Goal: Task Accomplishment & Management: Complete application form

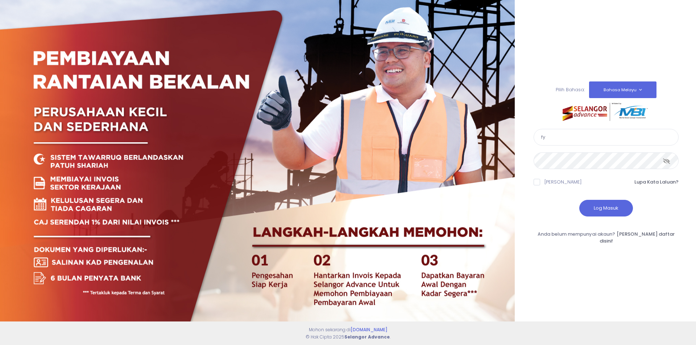
drag, startPoint x: 582, startPoint y: 143, endPoint x: 522, endPoint y: 140, distance: 59.9
click at [522, 140] on div "Pilih Bahasa: Bahasa Melayu English fy" at bounding box center [605, 172] width 181 height 345
type input "[EMAIL_ADDRESS][DOMAIN_NAME]"
click at [623, 216] on button "Log Masuk" at bounding box center [606, 208] width 54 height 17
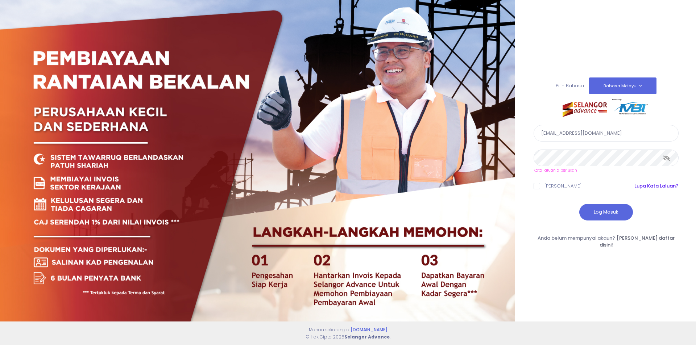
click at [645, 187] on link "Lupa Kata Laluan?" at bounding box center [656, 186] width 44 height 7
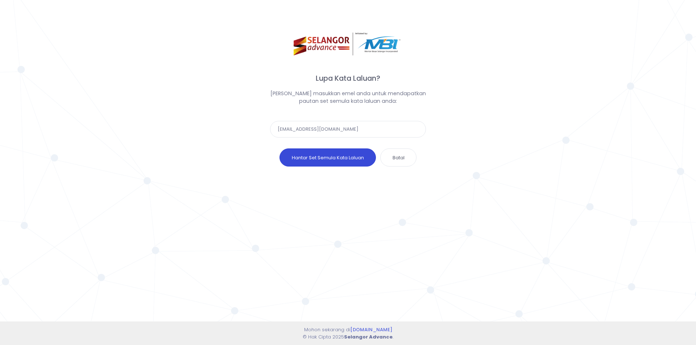
type input "[EMAIL_ADDRESS][DOMAIN_NAME]"
click at [353, 155] on button "Hantar Set Semula Kata Laluan" at bounding box center [328, 158] width 96 height 18
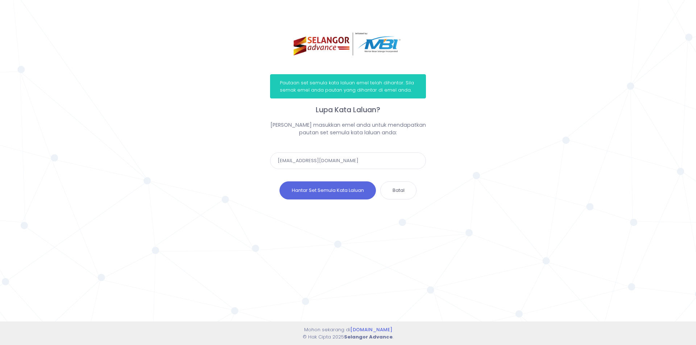
click at [347, 49] on img at bounding box center [348, 44] width 109 height 23
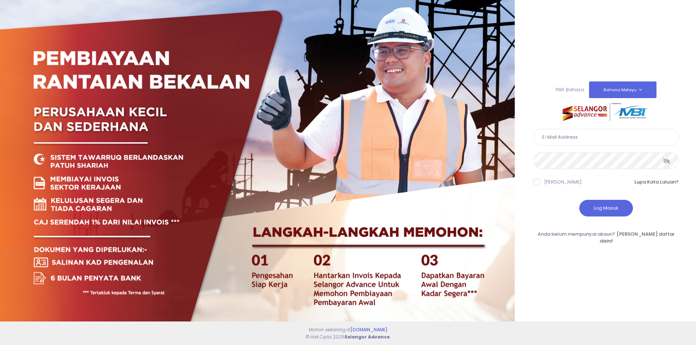
click at [581, 146] on input "text" at bounding box center [606, 137] width 145 height 17
type input "[EMAIL_ADDRESS][DOMAIN_NAME]"
click at [605, 154] on div at bounding box center [606, 158] width 145 height 24
click at [605, 215] on button "Log Masuk" at bounding box center [606, 208] width 54 height 17
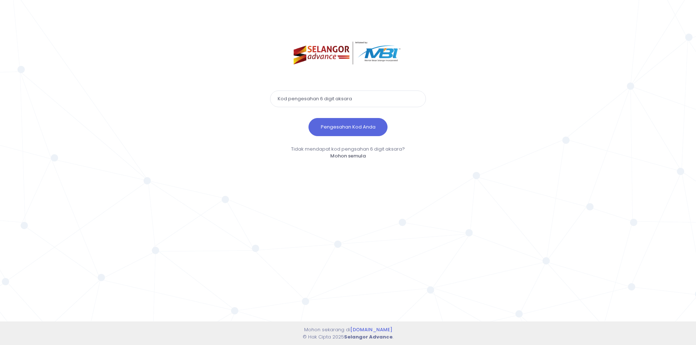
click at [345, 100] on input "text" at bounding box center [348, 99] width 156 height 17
paste input "298968"
type input "298968"
click at [309, 118] on button "Pengesahan Kod Anda" at bounding box center [348, 127] width 79 height 18
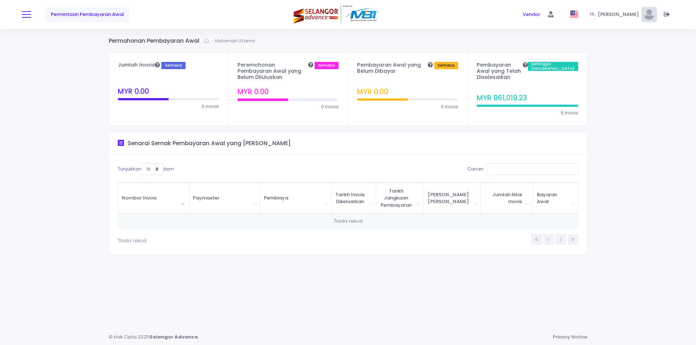
click at [26, 15] on span at bounding box center [26, 14] width 9 height 1
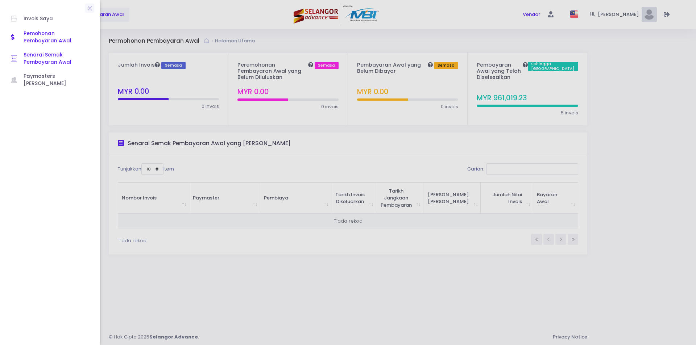
click at [41, 60] on span "Senarai Semak Pembayaran Awal" at bounding box center [56, 58] width 65 height 15
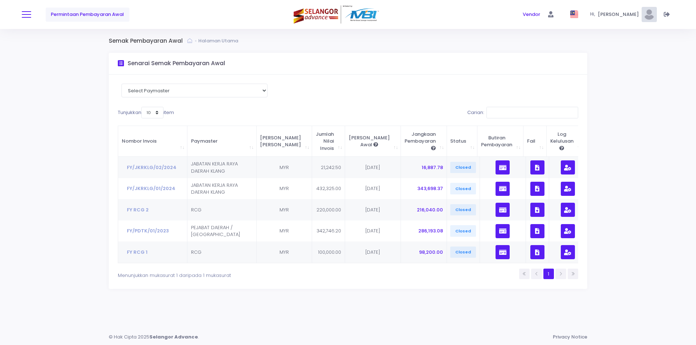
click at [30, 15] on span at bounding box center [26, 14] width 9 height 1
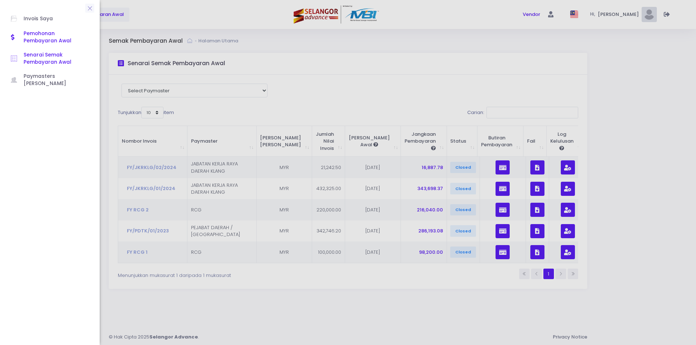
click at [36, 34] on span "Pemohonan Pembayaran Awal" at bounding box center [56, 37] width 65 height 15
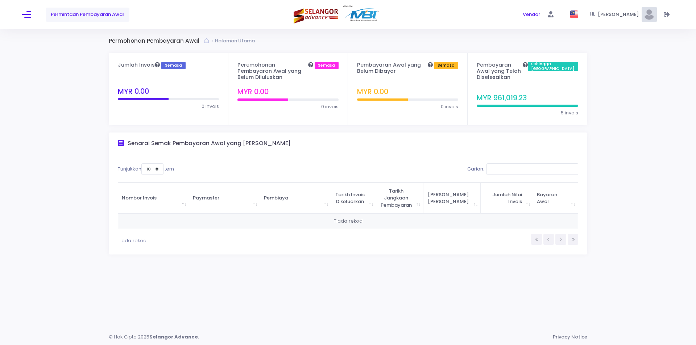
click at [32, 14] on div "Permintaan Pembayaran Awal" at bounding box center [131, 14] width 218 height 29
click at [31, 15] on button at bounding box center [26, 14] width 9 height 9
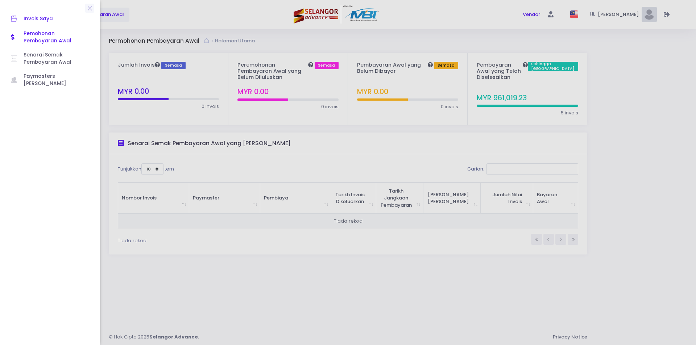
click at [35, 19] on span "Invois Saya" at bounding box center [56, 18] width 65 height 9
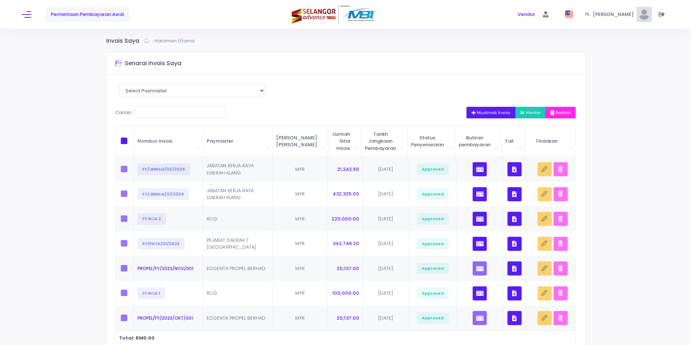
click at [483, 108] on button "Muatnaik Invois" at bounding box center [490, 113] width 49 height 12
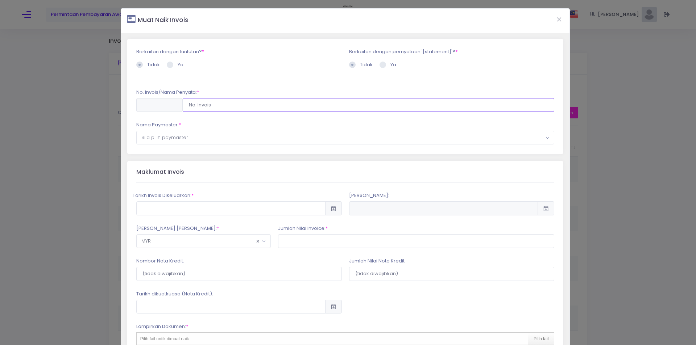
click at [213, 107] on input "text" at bounding box center [369, 105] width 372 height 14
type input "S2500083"
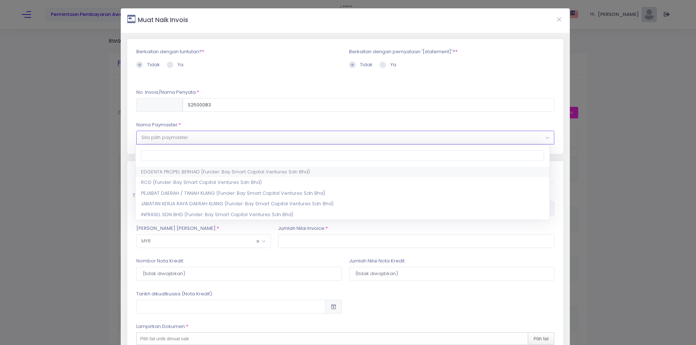
click at [212, 136] on span "Sila pilih paymaster" at bounding box center [346, 137] width 418 height 13
select select "2721,2917,120"
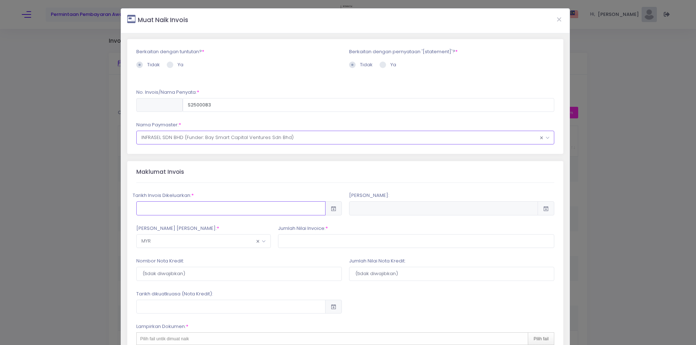
click at [192, 207] on input "text" at bounding box center [230, 209] width 189 height 14
click at [288, 290] on td "19" at bounding box center [287, 289] width 13 height 13
type input "2025-09-19"
type input "2026-01-17"
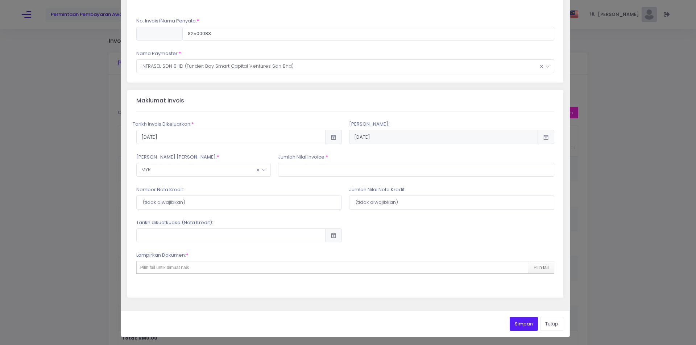
scroll to position [72, 0]
click at [302, 170] on input "text" at bounding box center [416, 170] width 277 height 14
type input "207,150.72"
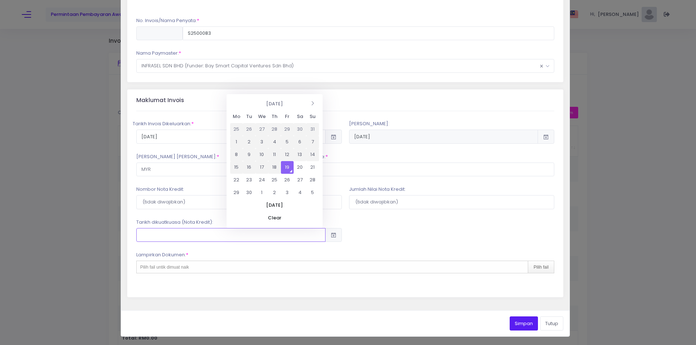
click at [260, 236] on input "text" at bounding box center [230, 235] width 189 height 14
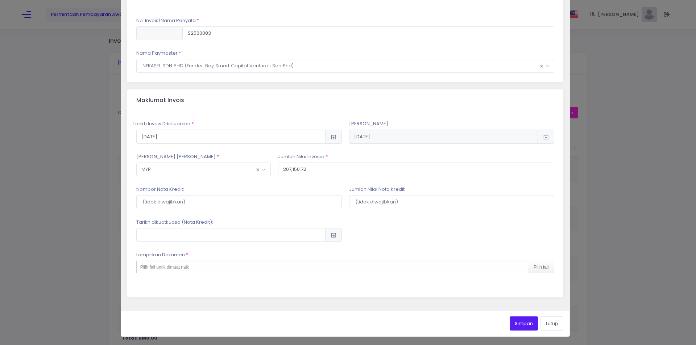
click at [427, 240] on div at bounding box center [451, 230] width 213 height 23
click at [270, 265] on div "Pilih fail untik dimuat naik Pilih fail" at bounding box center [345, 267] width 418 height 13
type input "C:\fakepath\20250919155342.pdf"
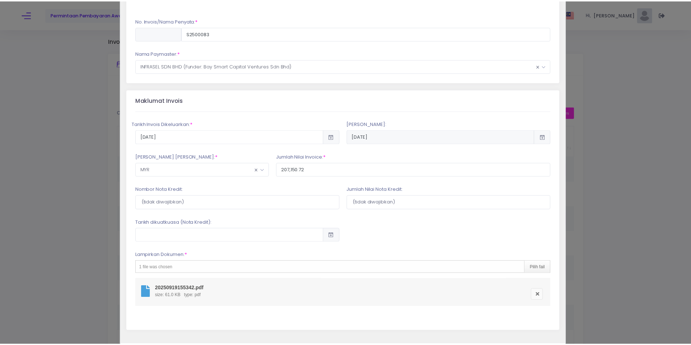
scroll to position [105, 0]
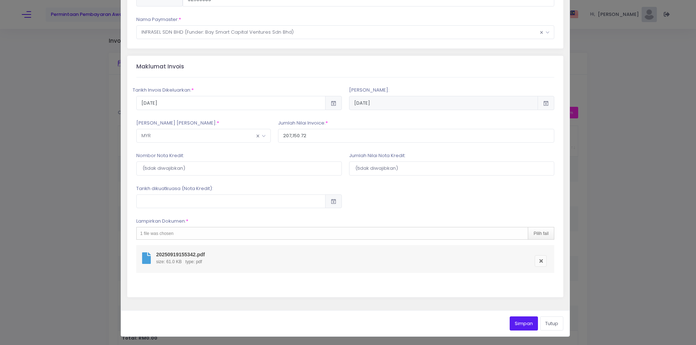
click at [514, 327] on button "Simpan" at bounding box center [524, 324] width 28 height 14
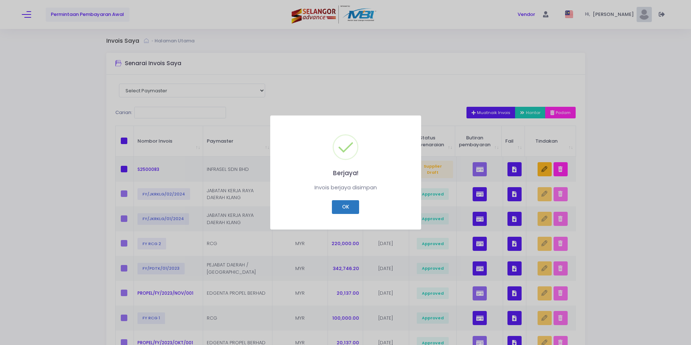
click at [350, 204] on button "OK" at bounding box center [345, 207] width 27 height 14
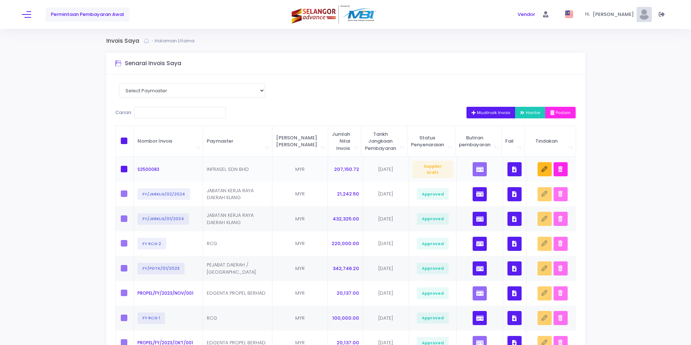
click at [122, 169] on span at bounding box center [124, 169] width 7 height 7
click at [132, 169] on input "checkbox" at bounding box center [134, 168] width 5 height 5
checkbox input "true"
click at [529, 110] on span "Hantar" at bounding box center [530, 113] width 20 height 6
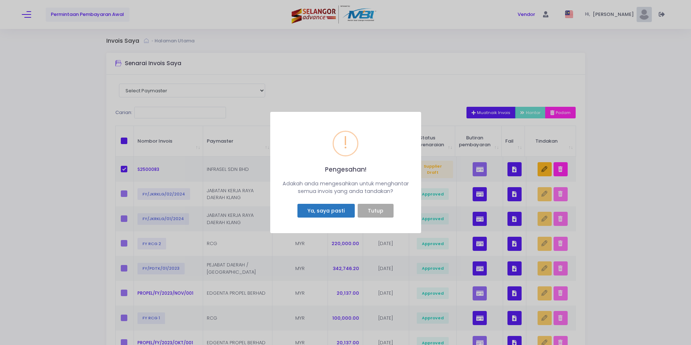
click at [324, 208] on button "Ya, saya pasti" at bounding box center [325, 211] width 57 height 14
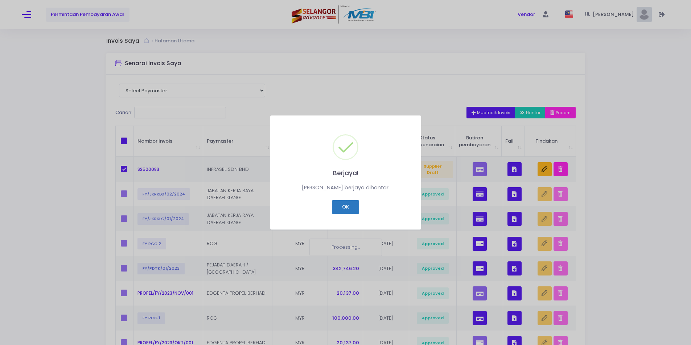
click at [340, 204] on button "OK" at bounding box center [345, 207] width 27 height 14
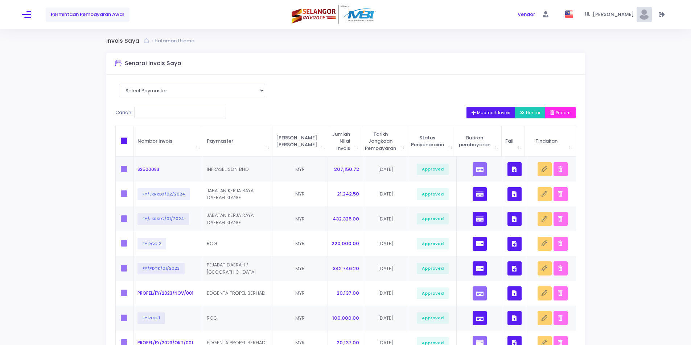
click at [94, 15] on span "Permintaan Pembayaran Awal" at bounding box center [87, 14] width 73 height 7
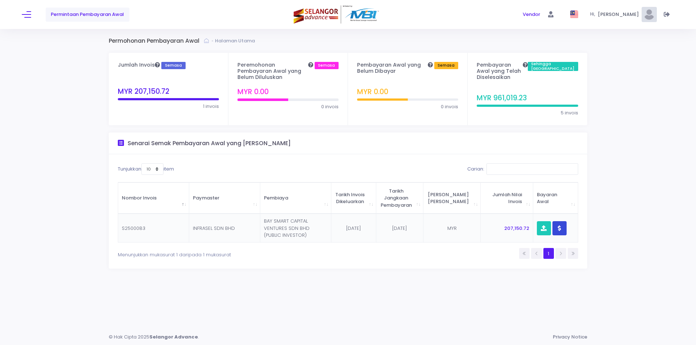
click at [558, 228] on icon "button" at bounding box center [559, 228] width 3 height 0
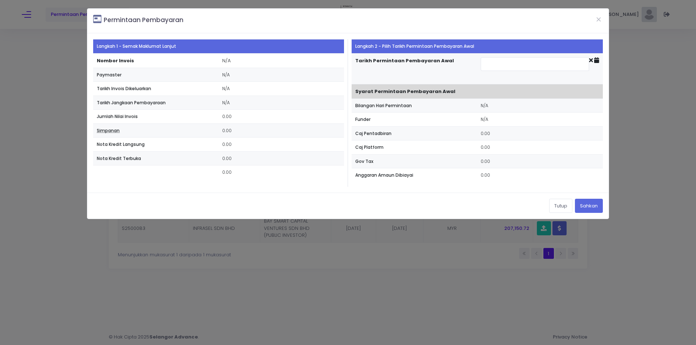
type input "[DATE]"
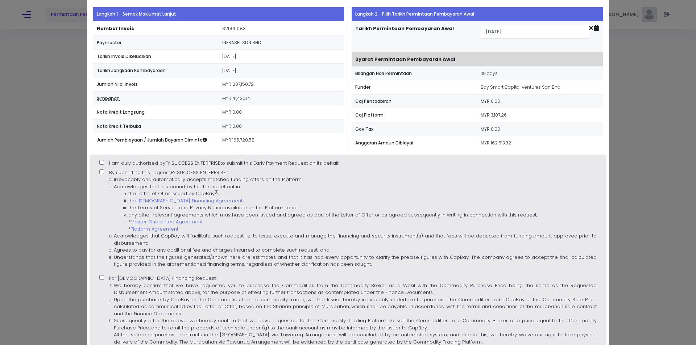
scroll to position [73, 0]
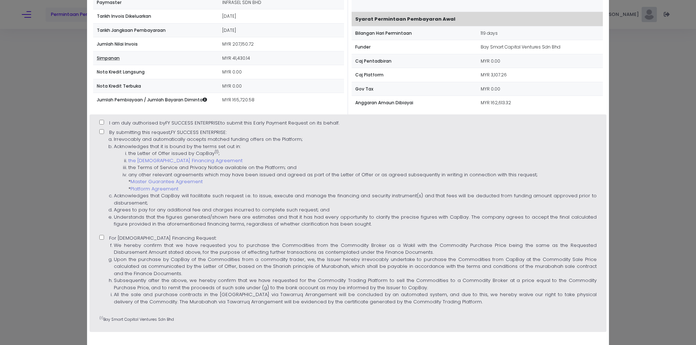
click at [100, 120] on input "I am duly authorised by FY SUCCESS ENTERPRISE to submit this Early Payment Requ…" at bounding box center [101, 122] width 5 height 5
checkbox input "true"
click at [102, 133] on input "By submitting this request, FY SUCCESS ENTERPRISE : Irrevocably and automatical…" at bounding box center [101, 131] width 5 height 5
checkbox input "true"
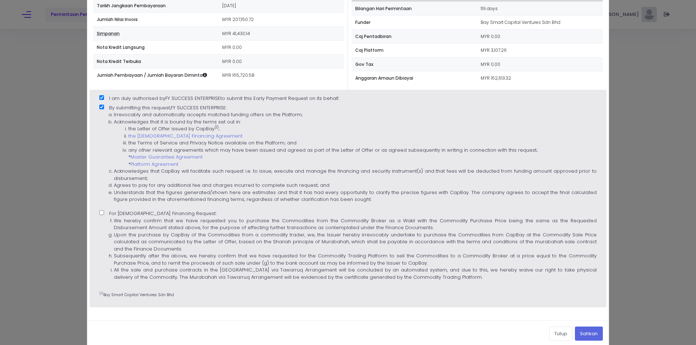
scroll to position [107, 0]
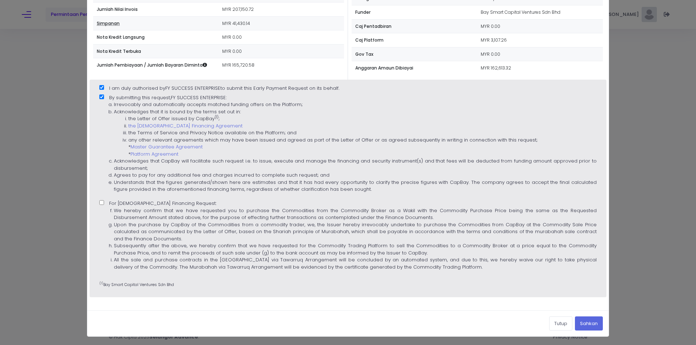
click at [100, 202] on input "For [DEMOGRAPHIC_DATA] Financing Request: We hereby confirm that we have reques…" at bounding box center [101, 202] width 5 height 5
checkbox input "true"
click at [587, 323] on button "Sahkan" at bounding box center [589, 324] width 28 height 14
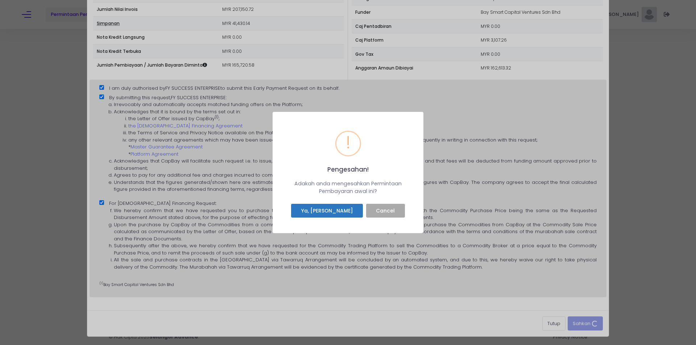
click at [327, 209] on button "Ya, Saya sahkan" at bounding box center [327, 211] width 72 height 14
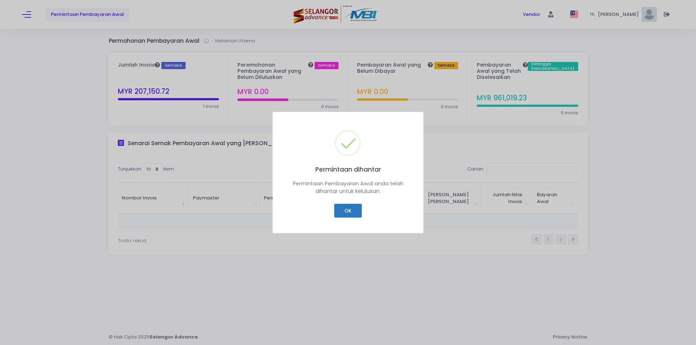
click at [353, 207] on button "OK" at bounding box center [347, 211] width 27 height 14
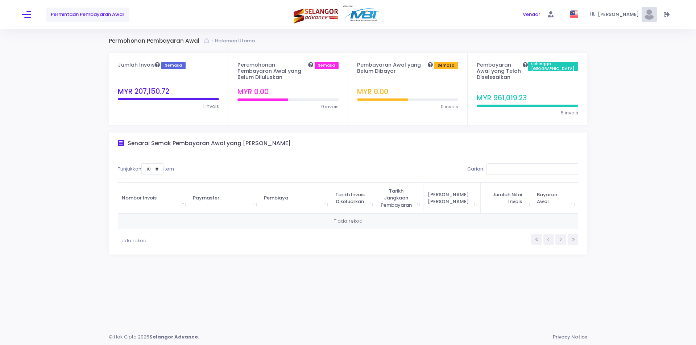
click at [67, 17] on span "Permintaan Pembayaran Awal" at bounding box center [87, 14] width 73 height 7
click at [25, 16] on button at bounding box center [26, 14] width 9 height 9
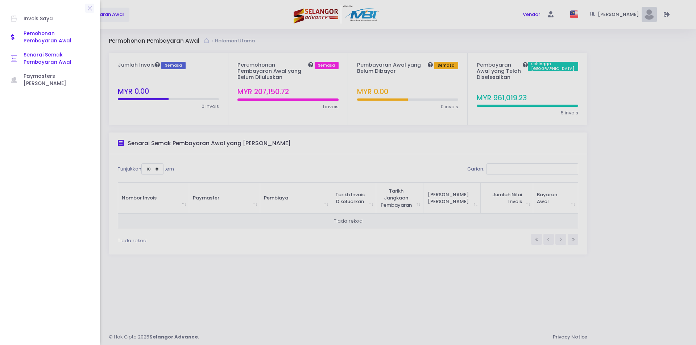
click at [33, 56] on span "Senarai Semak Pembayaran Awal" at bounding box center [56, 58] width 65 height 15
